Goal: Task Accomplishment & Management: Manage account settings

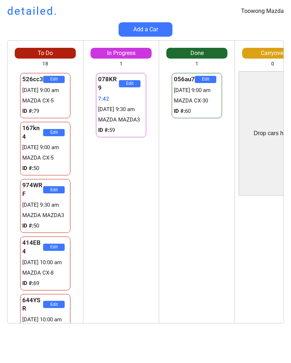
click at [129, 327] on div "To Do 18 526cc3 Edit 29/08 9:00 am MAZDA CX-5 ID #: 79 167kn4 Edit 29/08 9:00 a…" at bounding box center [145, 185] width 291 height 290
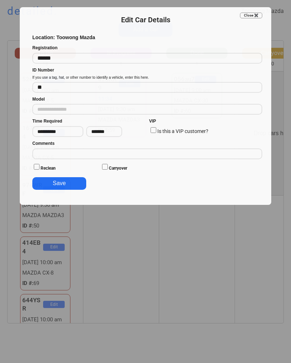
type input "**********"
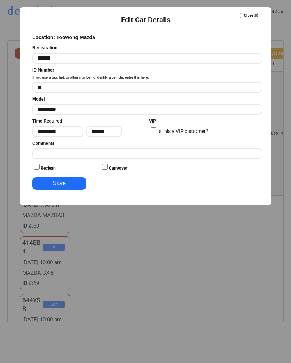
click at [256, 17] on button "Close ✖️" at bounding box center [251, 16] width 22 height 6
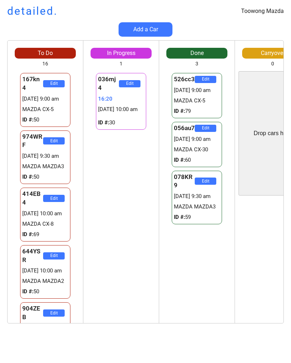
scroll to position [0, 0]
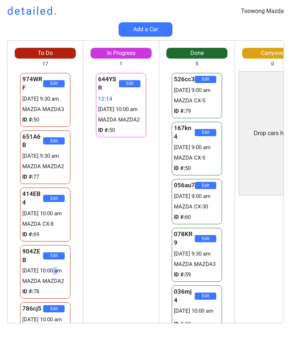
click at [116, 247] on div "644YSR Edit 12:14 [DATE] 10:00 am MAZDA MAZDA2 ID #: 50 644YSR Edit 12:14 [DATE…" at bounding box center [120, 197] width 75 height 252
click at [75, 266] on div "904ZEB Edit 29273729:48 29/08 10:00 am MAZDA MAZDA2 ID #: 78" at bounding box center [45, 272] width 61 height 58
click at [258, 129] on div "Drop cars here" at bounding box center [273, 133] width 38 height 8
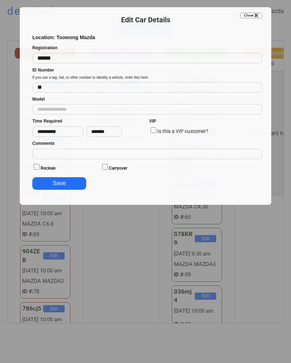
type input "**********"
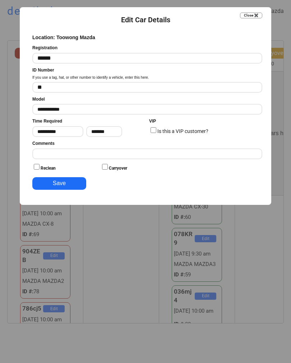
click at [69, 57] on input "input" at bounding box center [147, 58] width 230 height 11
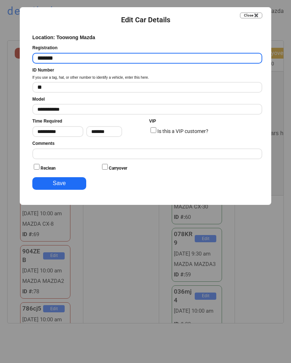
type input "*******"
click at [56, 185] on button "Save" at bounding box center [59, 183] width 54 height 13
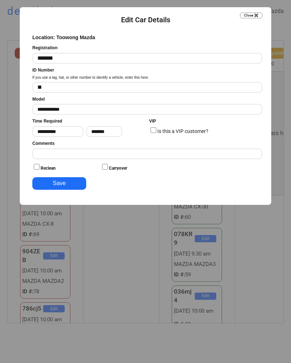
click at [44, 85] on input "input" at bounding box center [147, 87] width 230 height 11
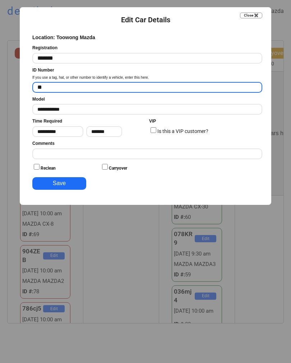
type input "*"
type input "**"
click at [61, 178] on button "Save" at bounding box center [59, 183] width 54 height 13
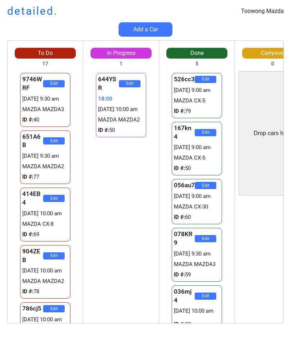
scroll to position [405, 0]
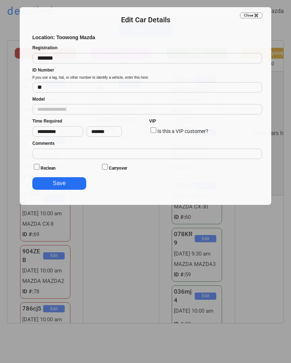
type input "**********"
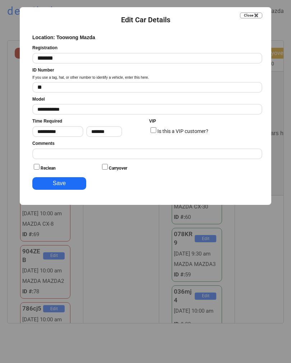
click at [208, 53] on input "input" at bounding box center [147, 58] width 230 height 11
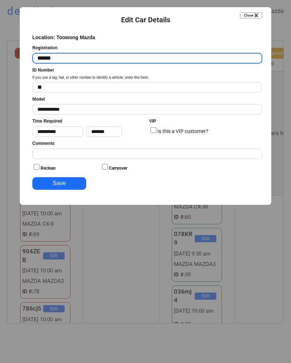
type input "******"
click at [51, 184] on button "Save" at bounding box center [59, 183] width 54 height 13
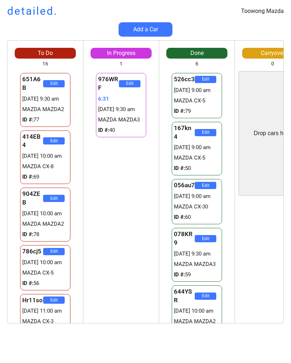
scroll to position [0, 0]
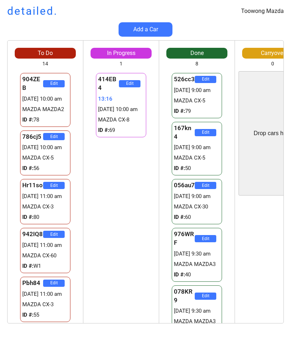
click at [3, 172] on div "To Do 14 904ZEB Edit 29273773:15 29/08 10:00 am MAZDA MAZDA2 ID #: 78 786cj5 Ed…" at bounding box center [145, 185] width 291 height 290
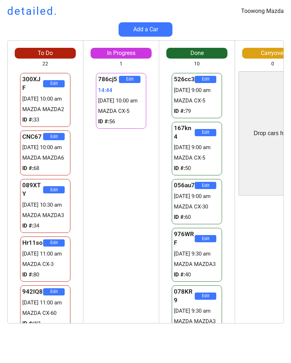
click at [1, 91] on div "To Do 22 300XJF Edit [DATE] 10:00 am MAZDA MAZDA2 ID #: 33 CNC67 Edit [DATE] 10…" at bounding box center [145, 185] width 291 height 290
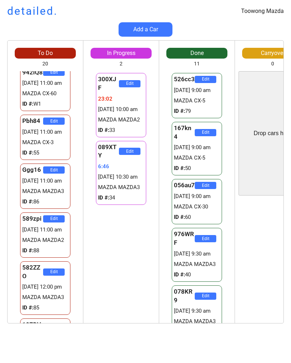
scroll to position [109, 0]
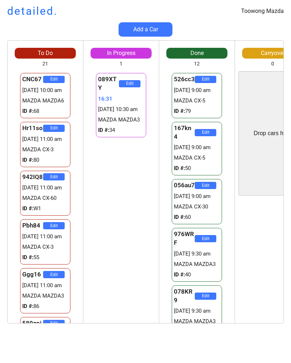
click at [282, 34] on div "Add a Car" at bounding box center [145, 29] width 291 height 14
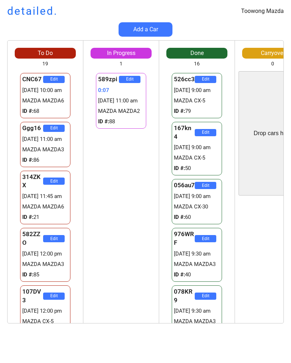
click at [1, 79] on div "To Do 19 CNC67 Edit [DATE] 10:00 am MAZDA MAZDA6 ID #: 68 Ggg16 Edit [DATE] 11:…" at bounding box center [145, 185] width 291 height 290
click at [0, 80] on div "To Do 19 CNC67 Edit 29/08 10:00 am MAZDA MAZDA6 ID #: 68 Ggg16 Edit 29/08 11:00…" at bounding box center [145, 185] width 291 height 290
click at [5, 65] on div "To Do 19 CNC67 Edit 29/08 10:00 am MAZDA MAZDA6 ID #: 68 Ggg16 Edit 29/08 11:00…" at bounding box center [145, 185] width 291 height 290
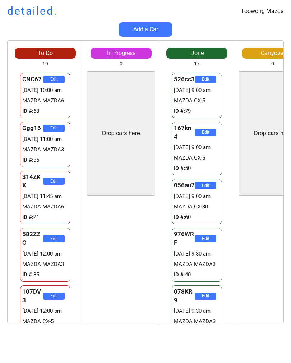
click at [0, 90] on div "To Do 19 CNC67 Edit 29/08 10:00 am MAZDA MAZDA6 ID #: 68 Ggg16 Edit 29/08 11:00…" at bounding box center [145, 185] width 291 height 290
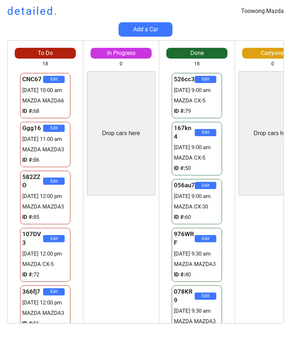
scroll to position [472, 0]
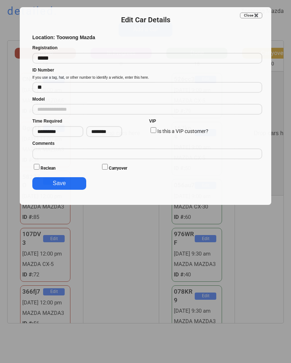
type input "**********"
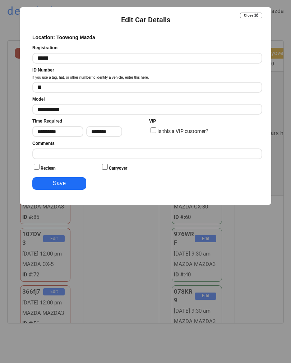
click at [58, 152] on input "input" at bounding box center [147, 153] width 230 height 11
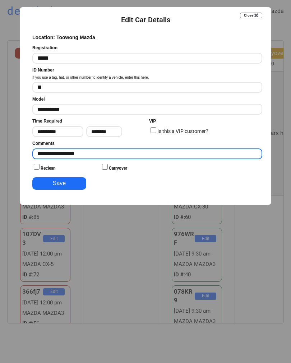
type input "**********"
click at [46, 182] on button "Save" at bounding box center [59, 183] width 54 height 13
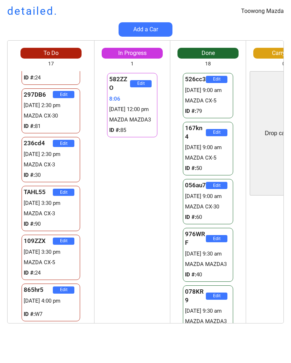
scroll to position [635, 0]
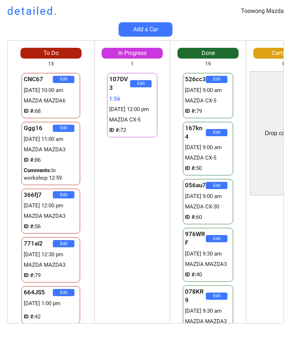
click at [102, 189] on div "107DV3 Edit 1:56 29/08 12:00 pm MAZDA CX-5 ID #: 72" at bounding box center [132, 197] width 75 height 252
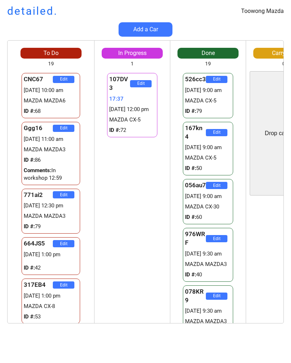
scroll to position [539, 0]
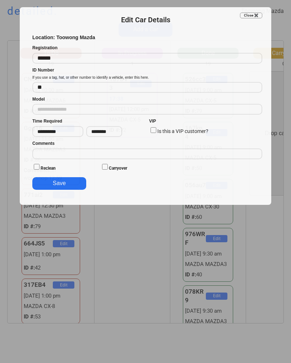
type input "**********"
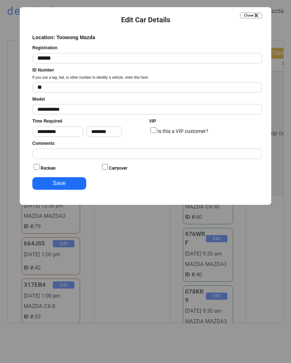
click at [103, 262] on div at bounding box center [145, 181] width 291 height 363
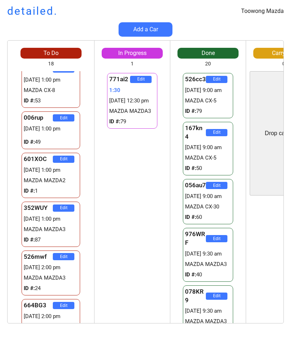
scroll to position [169, 0]
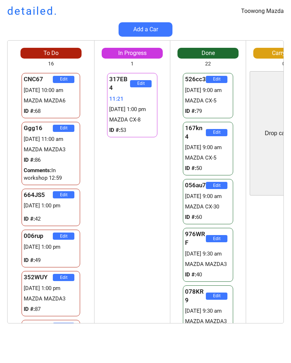
click at [6, 201] on div "To Do 16 CNC67 Edit 29/08 10:00 am MAZDA MAZDA6 ID #: 68 Ggg16 Edit 29/08 11:00…" at bounding box center [145, 185] width 291 height 290
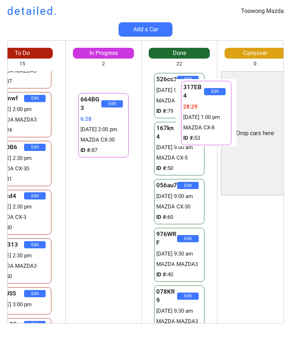
scroll to position [0, 43]
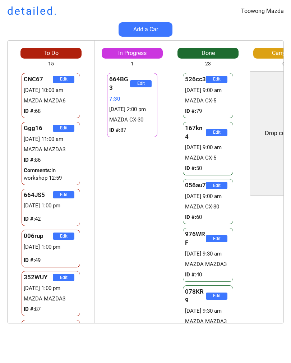
click at [127, 360] on div "Toowong Mazda detailed. Add a Car To Do 15 CNC67 Edit 29/08 10:00 am MAZDA MAZD…" at bounding box center [145, 181] width 291 height 363
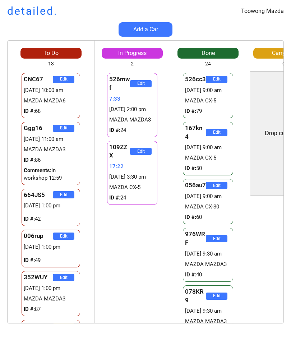
click at [95, 297] on div "526mwf Edit 7:33 29/08 2:00 pm MAZDA MAZDA3 ID #: 24 109ZZX Edit 17:22 29/08 3:…" at bounding box center [132, 197] width 75 height 252
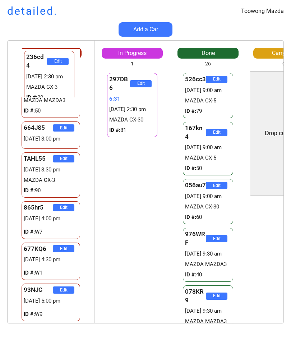
scroll to position [156, 0]
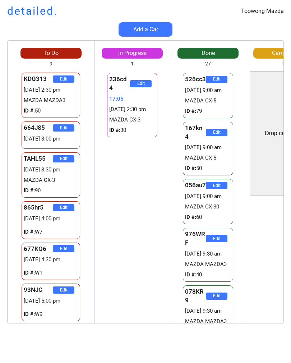
scroll to position [204, 0]
click at [95, 133] on div "236cd4 Edit 17:47 29/08 2:30 pm MAZDA CX-3 ID #: 30 236cd4 Edit 17:47 29/08 2:3…" at bounding box center [132, 197] width 75 height 252
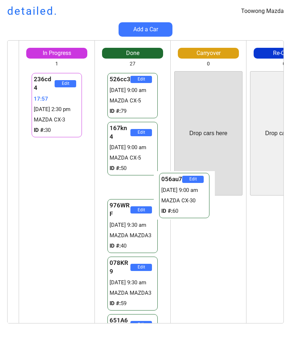
scroll to position [0, 83]
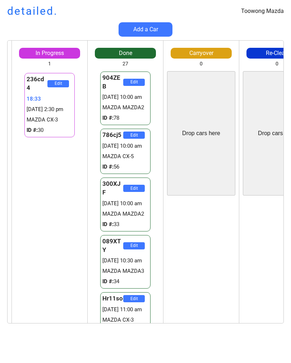
click at [164, 114] on div "Drop cars here Edit" at bounding box center [201, 196] width 75 height 256
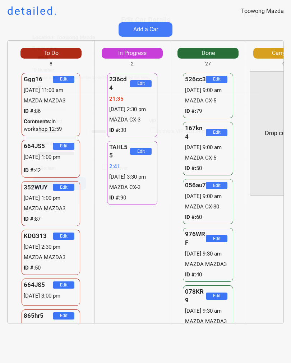
scroll to position [472, 0]
type input "**********"
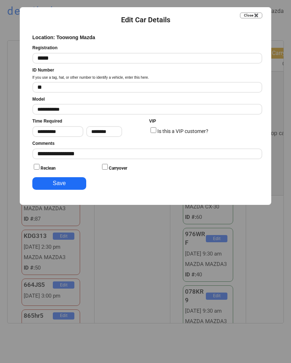
click at [106, 129] on input "********" at bounding box center [104, 131] width 36 height 11
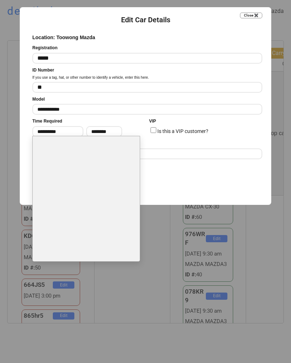
scroll to position [635, 0]
click at [109, 236] on li "4:00 PM" at bounding box center [86, 242] width 107 height 12
type input "*******"
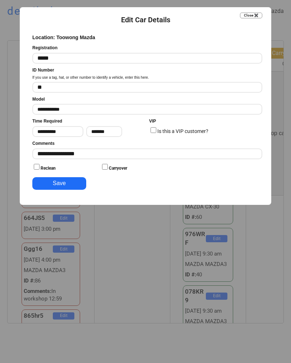
scroll to position [695, 0]
click at [63, 186] on button "Save" at bounding box center [59, 183] width 54 height 13
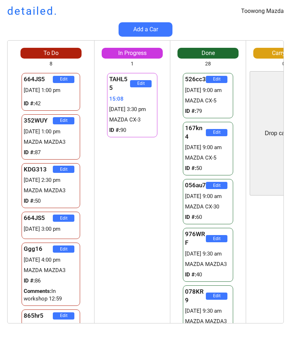
scroll to position [0, 0]
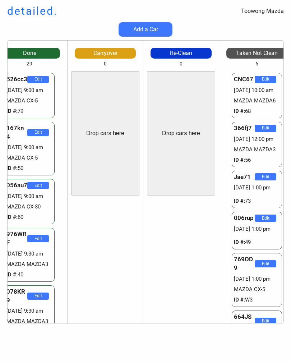
scroll to position [650, 0]
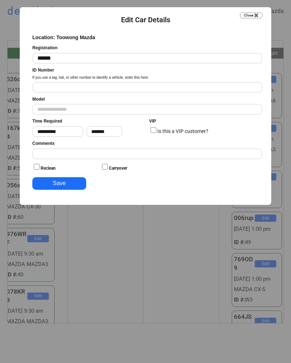
click at [211, 149] on input "input" at bounding box center [147, 153] width 230 height 11
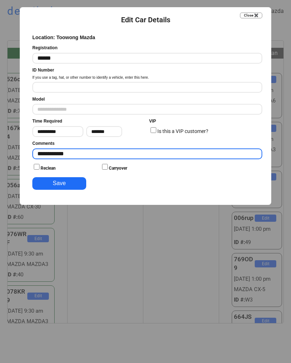
type input "**********"
click at [48, 178] on button "Save" at bounding box center [59, 183] width 54 height 13
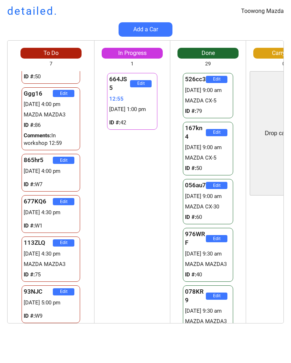
scroll to position [84, 0]
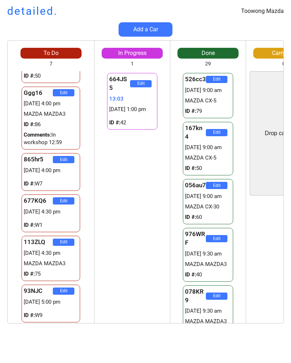
click at [95, 201] on div "664JS5 Edit 13:03 29/08 1:00 pm ID #: 42 TAHL55 Edit 28:13 29/08 3:30 pm MAZDA …" at bounding box center [132, 197] width 75 height 252
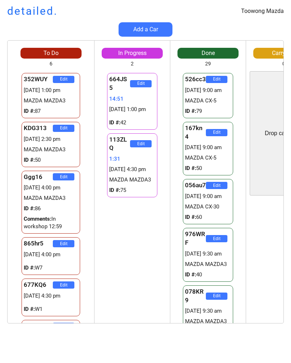
scroll to position [0, 0]
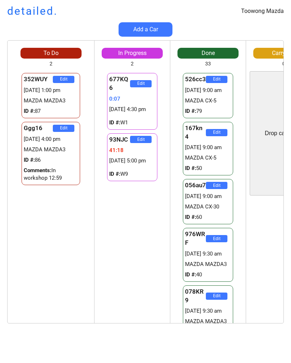
click at [125, 274] on div "677KQ6 Edit 0:07 [DATE] 4:30 pm ID #: W1 93NJC Edit 41:18 [DATE] 5:00 pm ID #: …" at bounding box center [132, 197] width 75 height 252
